Goal: Download file/media

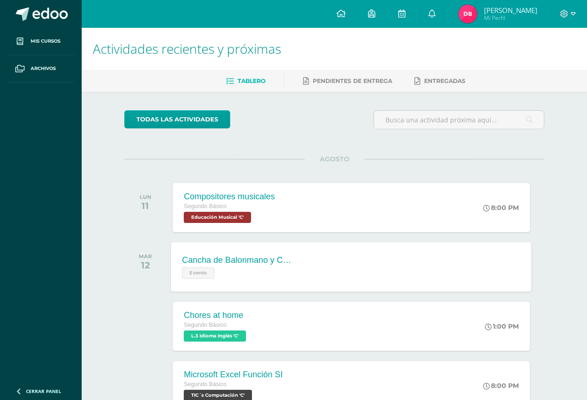
click at [219, 254] on div "Cancha de Balonmano y Contenido Evento" at bounding box center [238, 267] width 135 height 50
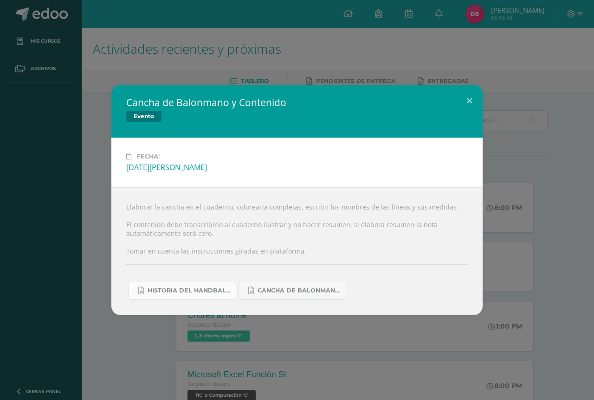
click at [188, 287] on link "Historia del handball.docx" at bounding box center [183, 291] width 108 height 18
click at [303, 294] on span "Cancha de Balonmano.docx" at bounding box center [299, 290] width 84 height 7
click at [468, 99] on button at bounding box center [469, 101] width 26 height 32
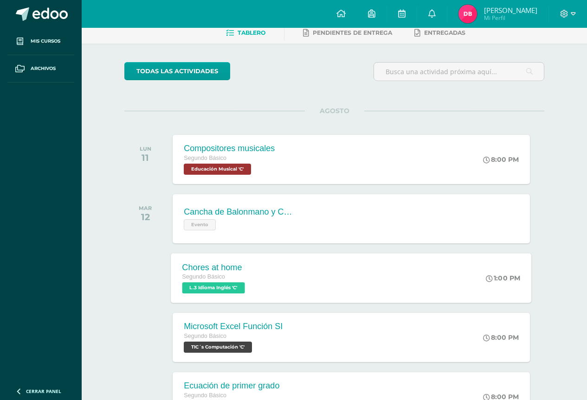
scroll to position [46, 0]
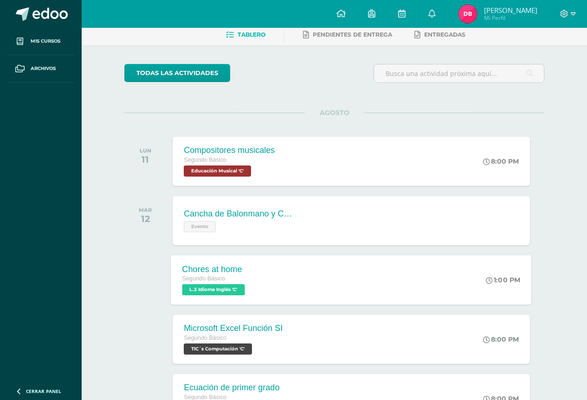
click at [229, 281] on div "Segundo Básico" at bounding box center [214, 279] width 65 height 10
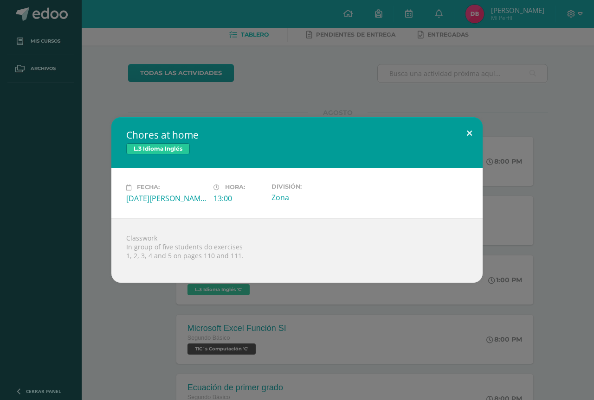
click at [470, 130] on button at bounding box center [469, 133] width 26 height 32
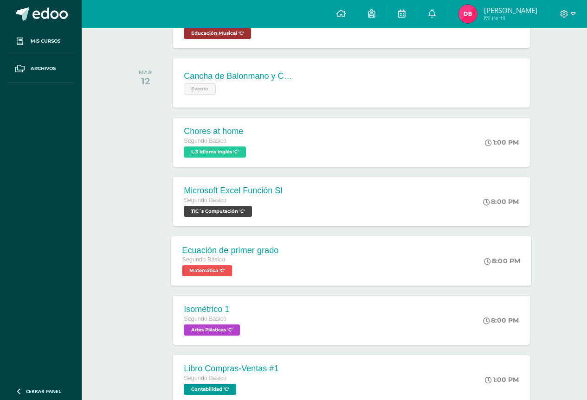
scroll to position [186, 0]
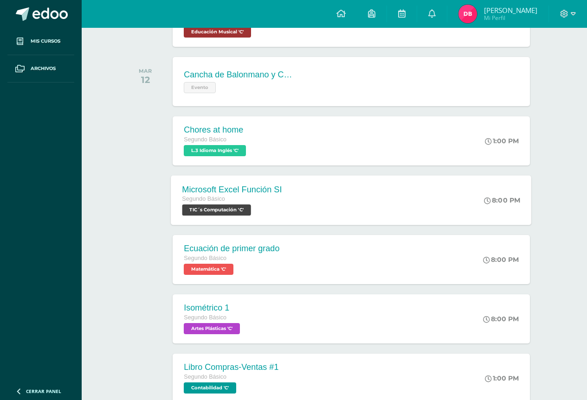
click at [247, 206] on span "TIC´s Computación 'C'" at bounding box center [216, 210] width 69 height 11
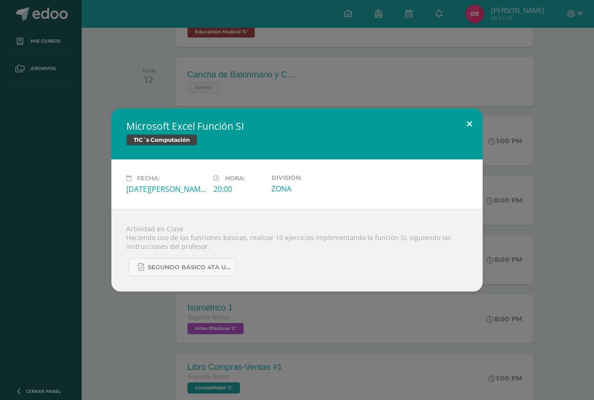
click at [470, 124] on button at bounding box center [469, 125] width 26 height 32
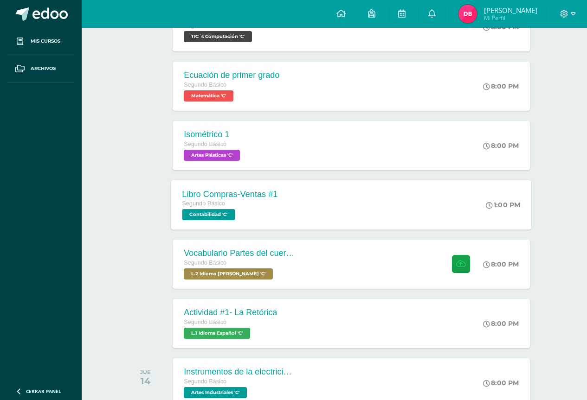
scroll to position [371, 0]
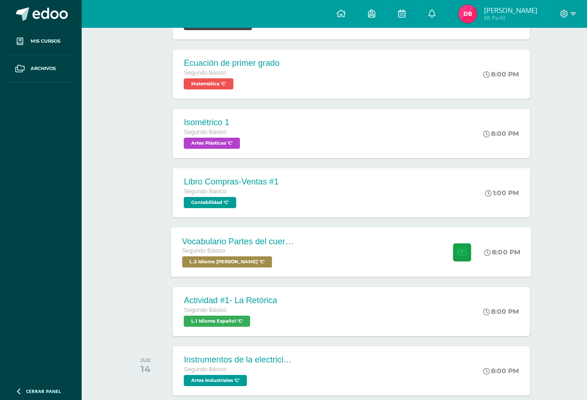
click at [277, 252] on div "Segundo Básico" at bounding box center [238, 251] width 112 height 10
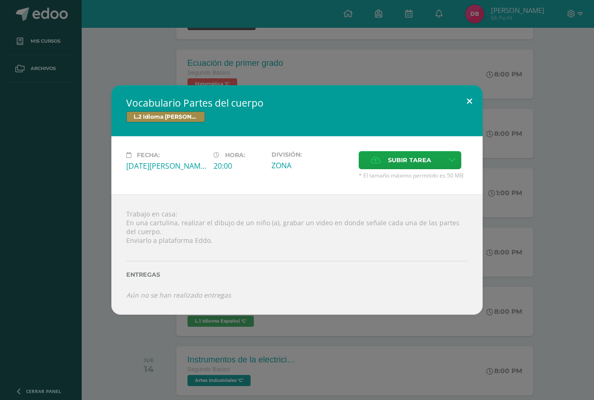
click at [470, 99] on button at bounding box center [469, 101] width 26 height 32
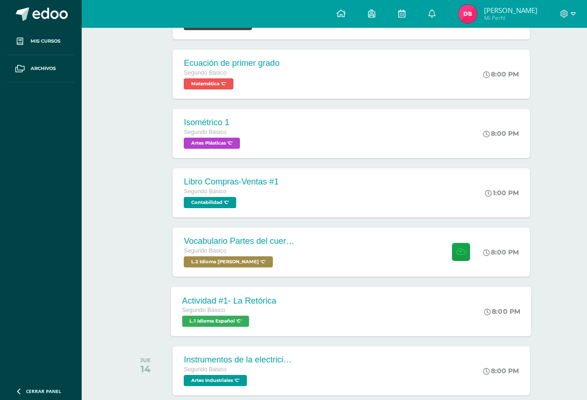
click at [232, 306] on div "Segundo Básico" at bounding box center [229, 311] width 94 height 10
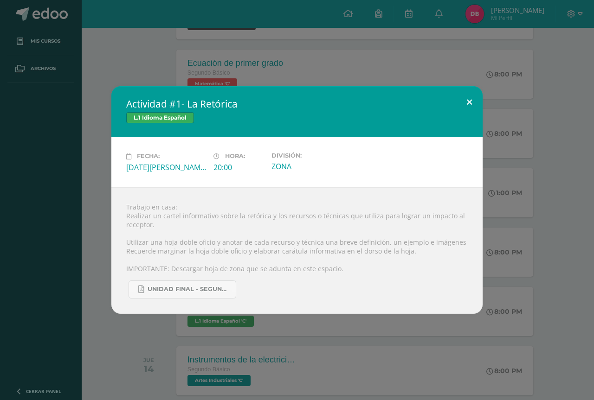
click at [465, 102] on button at bounding box center [469, 102] width 26 height 32
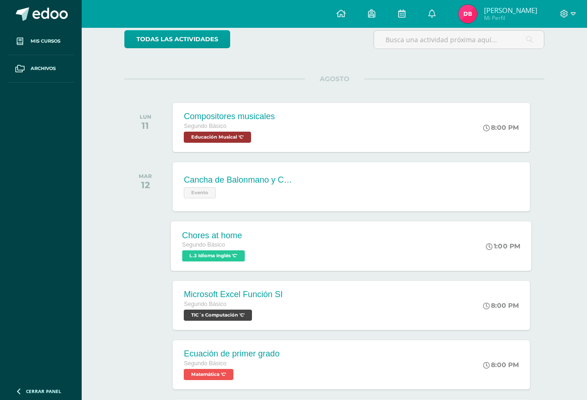
scroll to position [0, 0]
